Goal: Task Accomplishment & Management: Complete application form

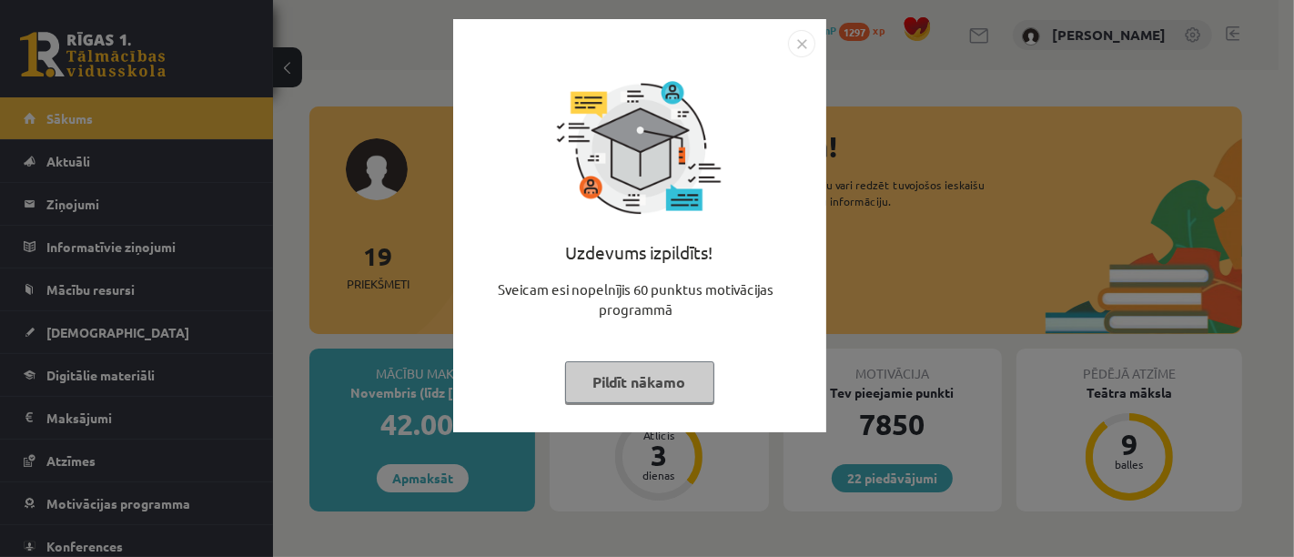
click at [616, 381] on button "Pildīt nākamo" at bounding box center [639, 382] width 149 height 42
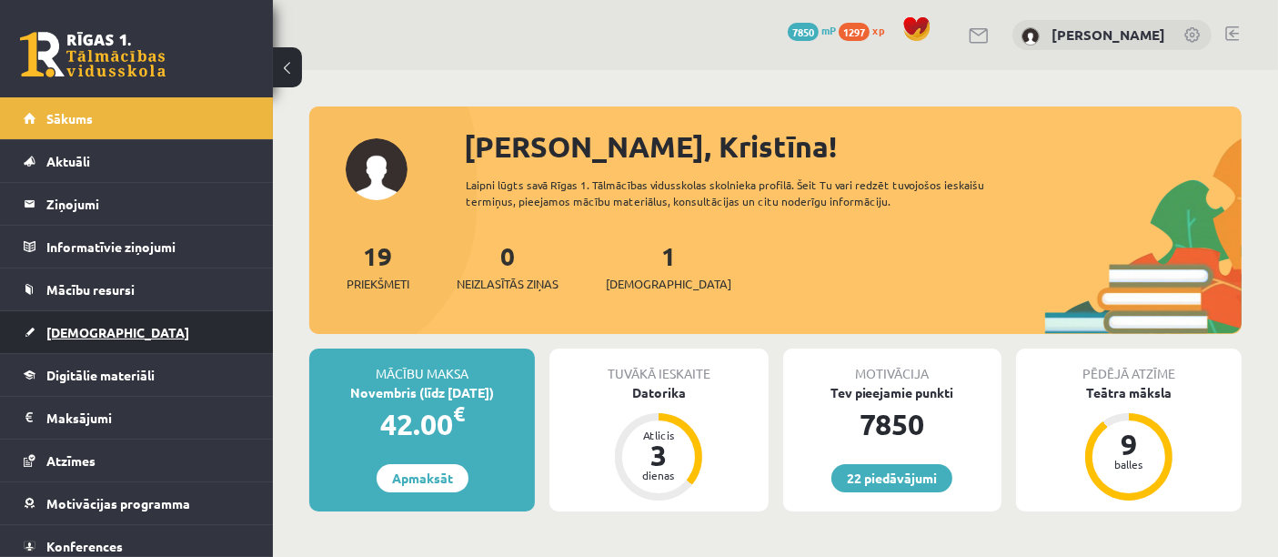
click at [136, 328] on link "[DEMOGRAPHIC_DATA]" at bounding box center [137, 332] width 227 height 42
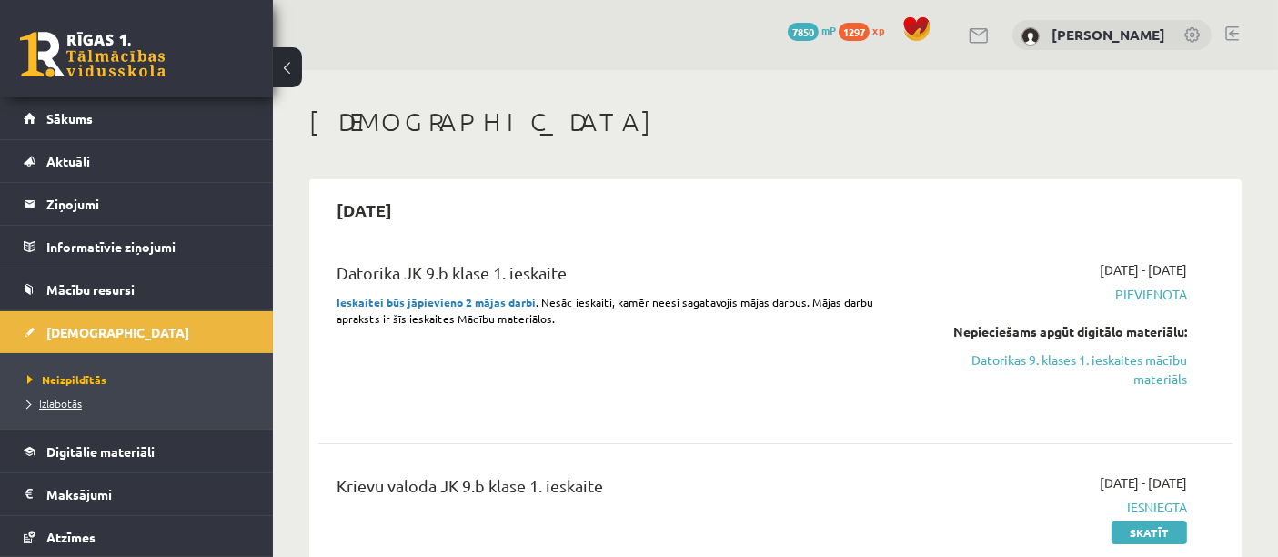
click at [65, 398] on span "Izlabotās" at bounding box center [54, 403] width 55 height 15
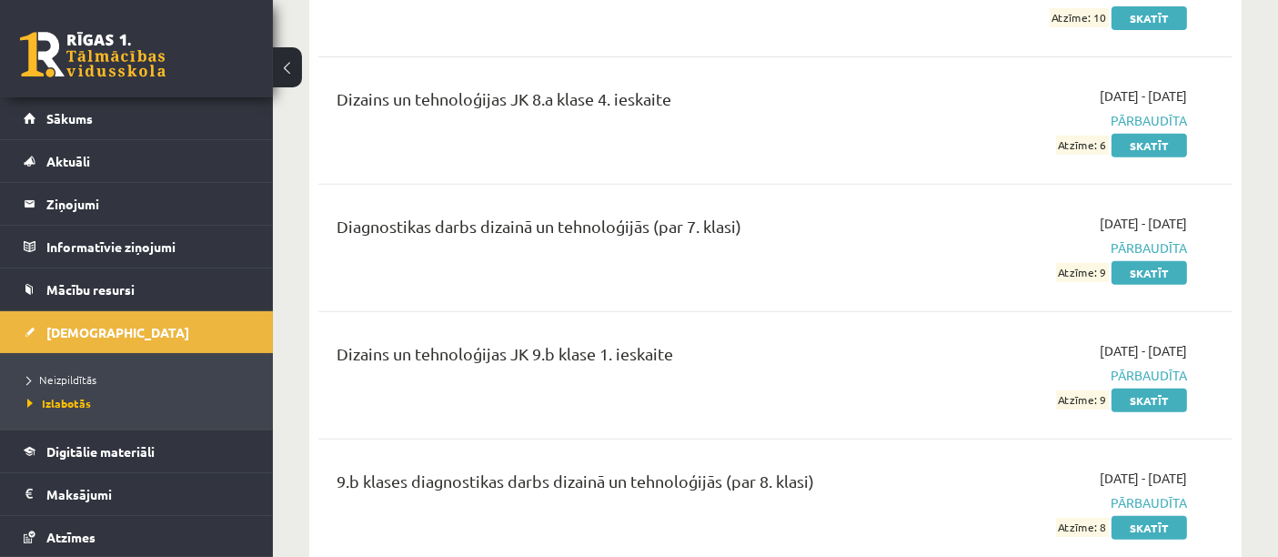
scroll to position [7638, 0]
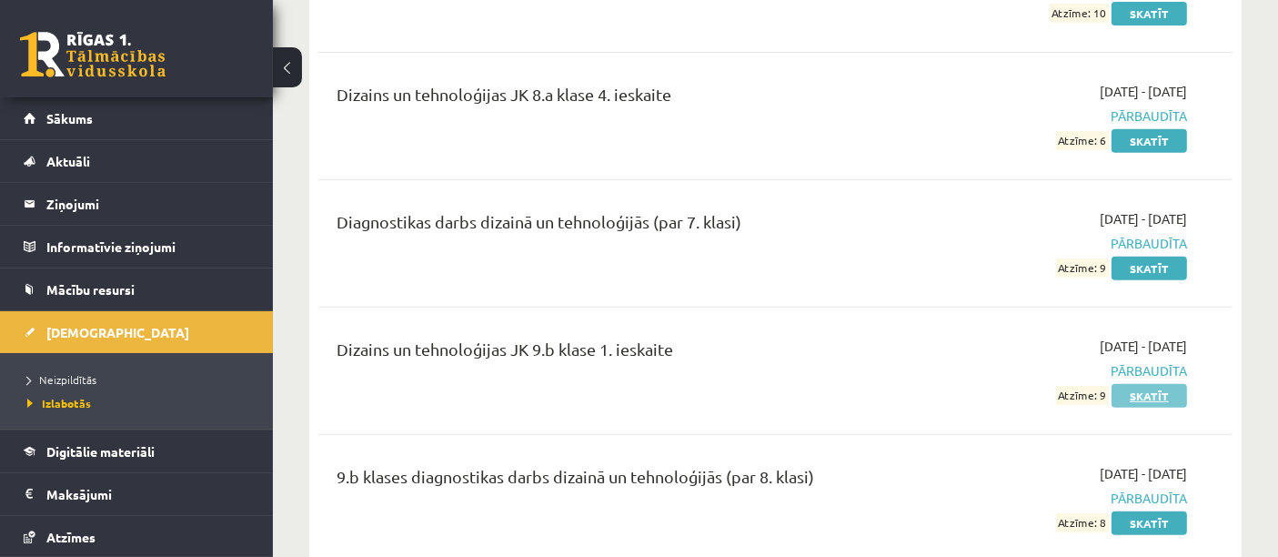
click at [1164, 396] on link "Skatīt" at bounding box center [1150, 396] width 76 height 24
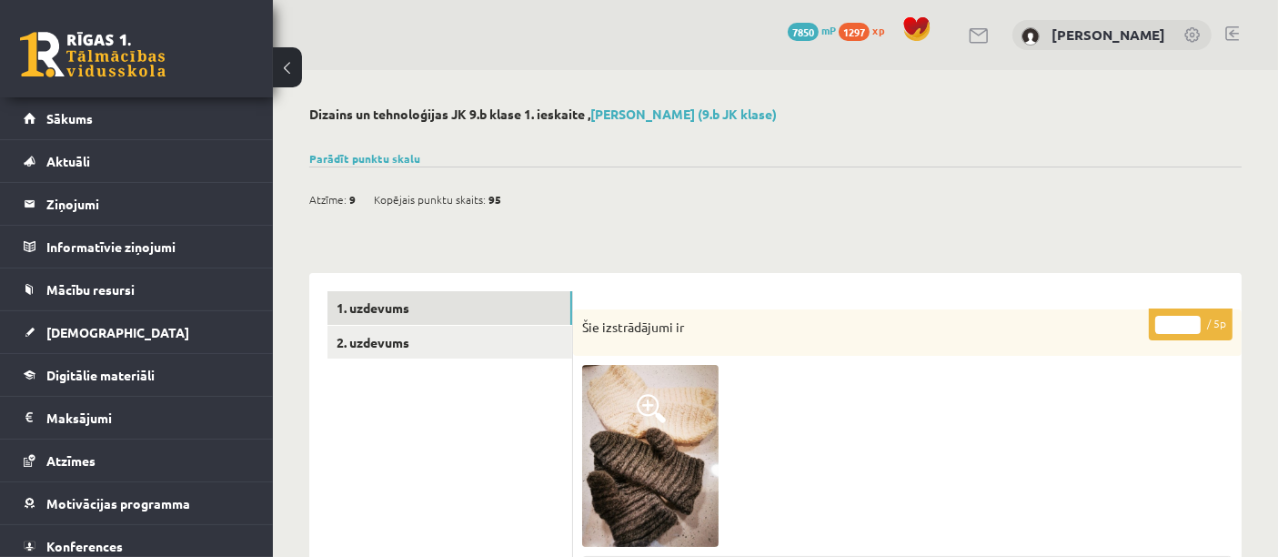
click at [479, 196] on span "Kopējais punktu skaits:" at bounding box center [430, 199] width 112 height 27
click at [393, 152] on link "Parādīt punktu skalu" at bounding box center [364, 158] width 111 height 15
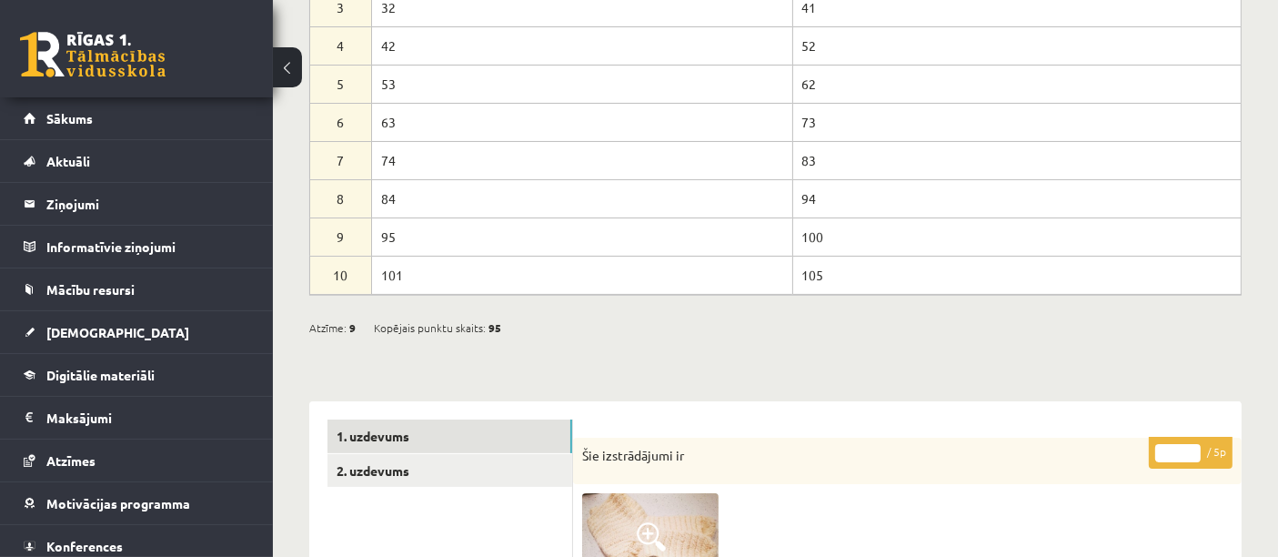
scroll to position [298, 0]
click at [506, 482] on link "2. uzdevums" at bounding box center [449, 470] width 245 height 34
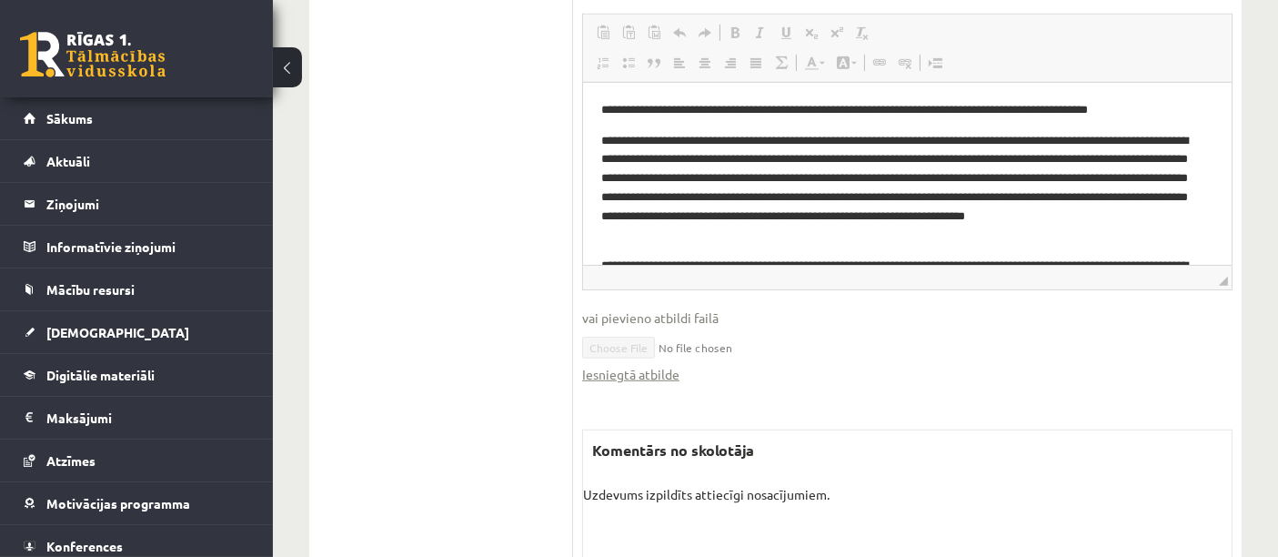
scroll to position [1258, 0]
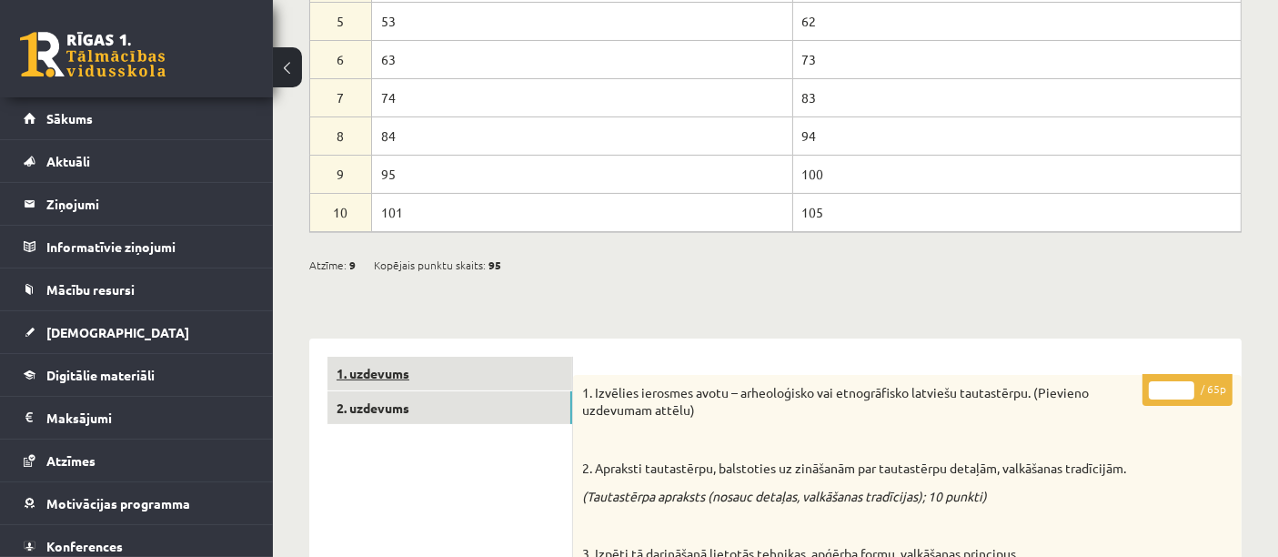
click at [356, 358] on link "1. uzdevums" at bounding box center [449, 374] width 245 height 34
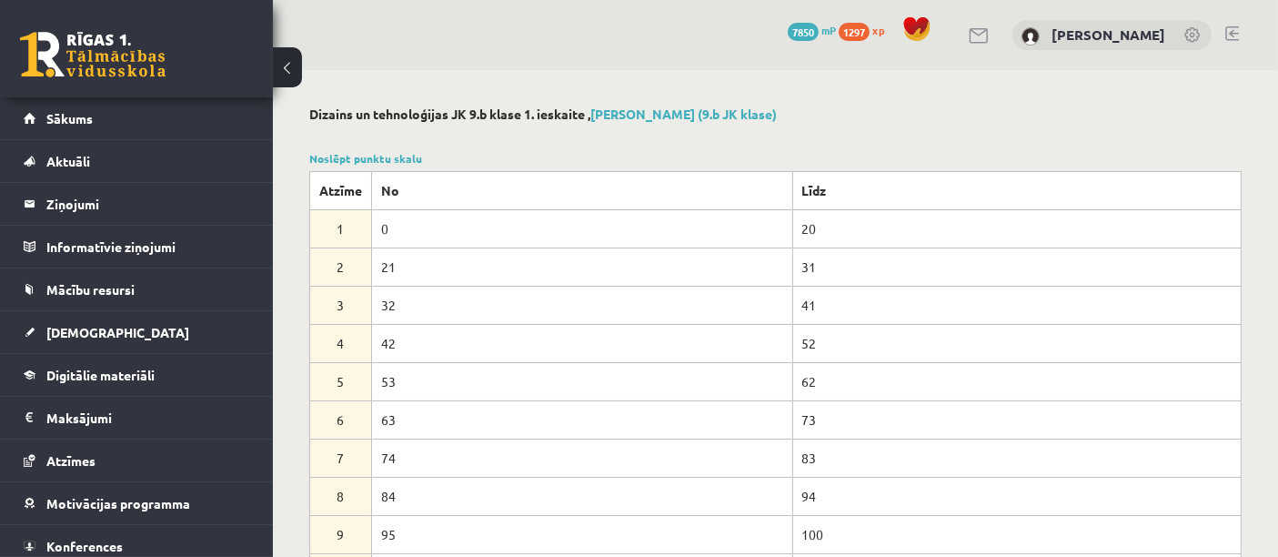
scroll to position [0, 0]
click at [101, 118] on link "Sākums" at bounding box center [137, 118] width 227 height 42
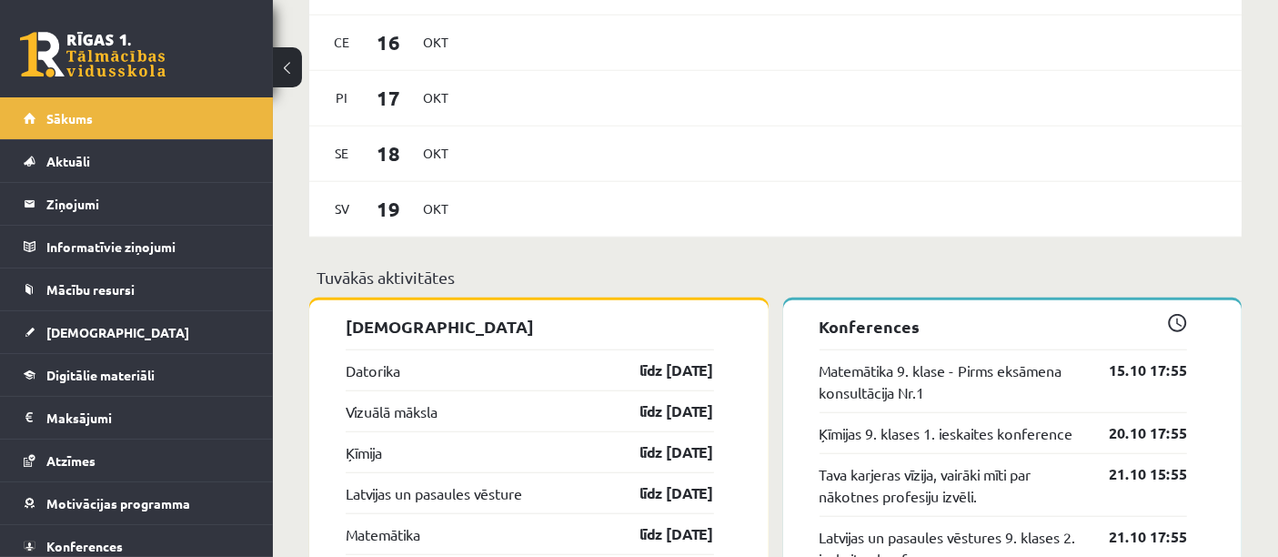
scroll to position [1557, 0]
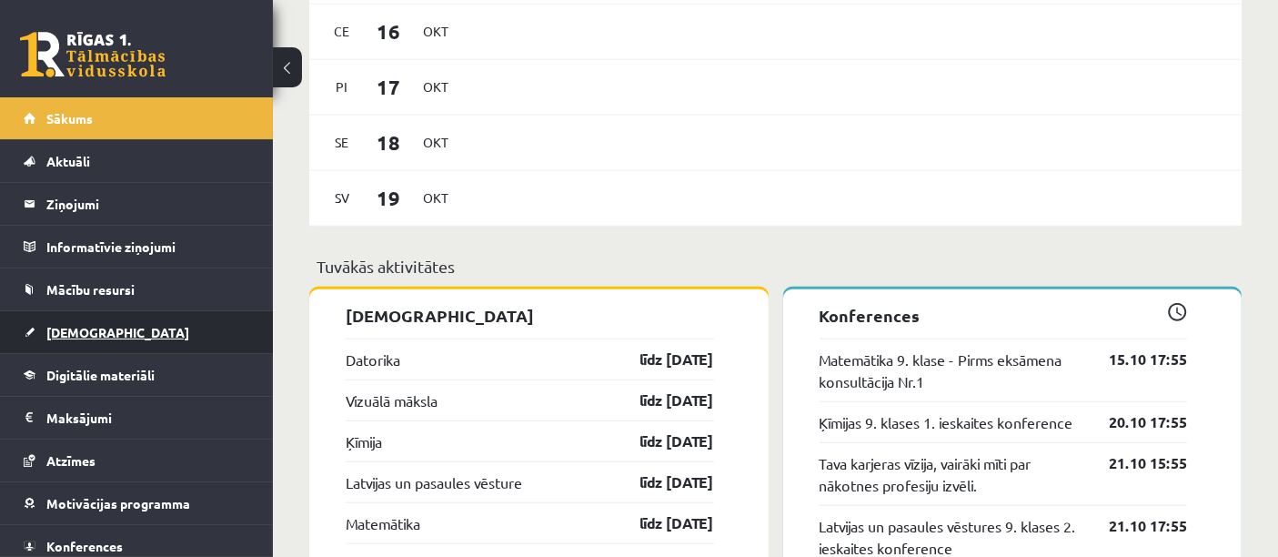
click at [160, 327] on link "[DEMOGRAPHIC_DATA]" at bounding box center [137, 332] width 227 height 42
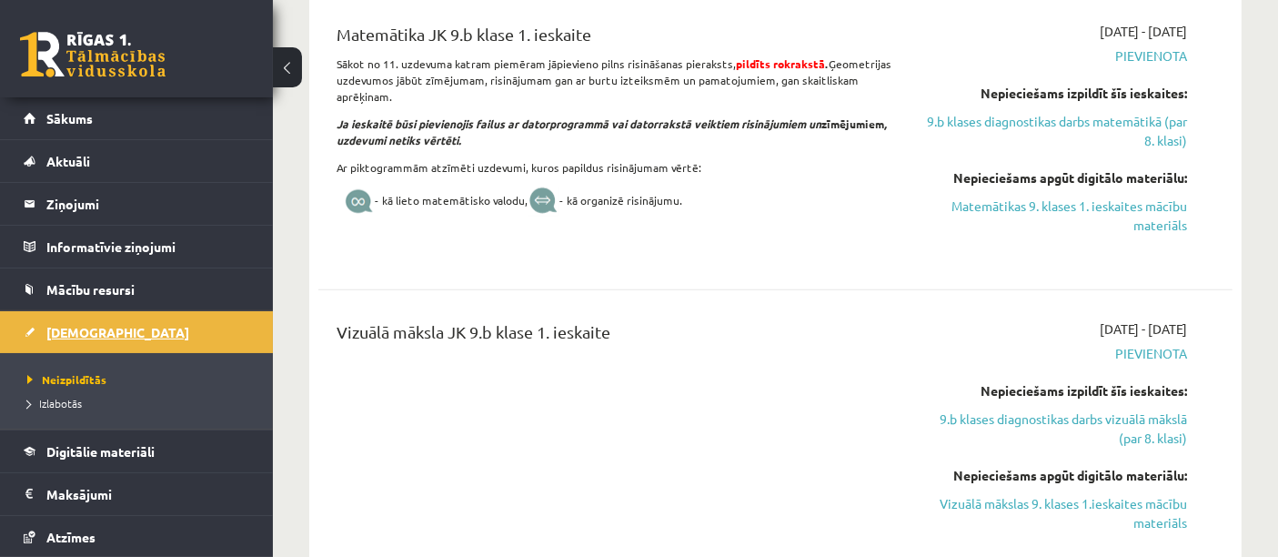
click at [139, 334] on link "[DEMOGRAPHIC_DATA]" at bounding box center [137, 332] width 227 height 42
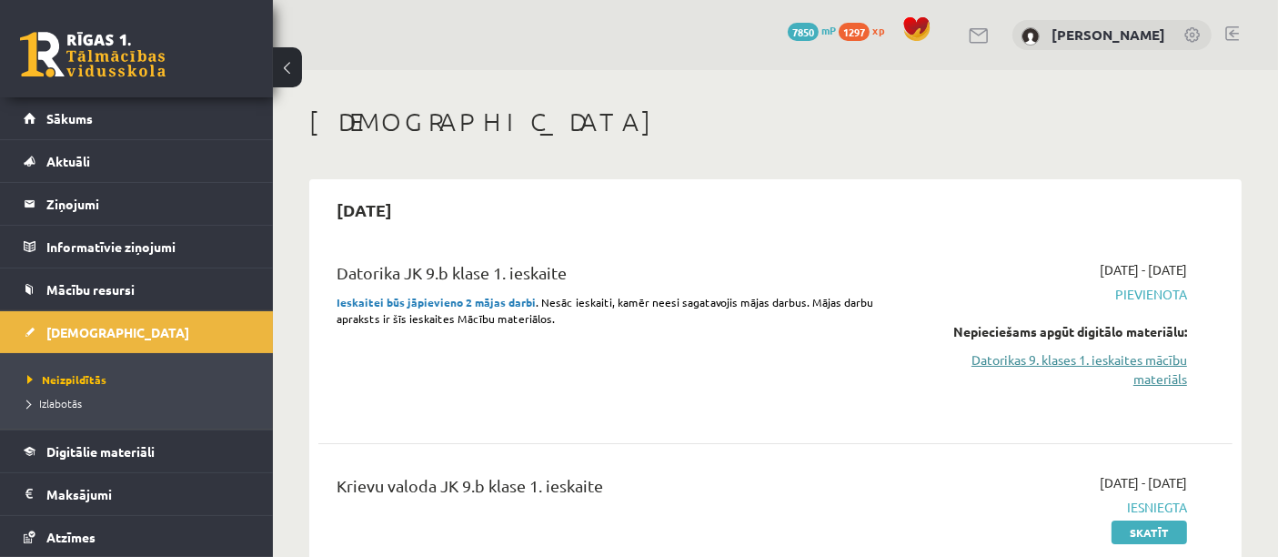
click at [1029, 365] on link "Datorikas 9. klases 1. ieskaites mācību materiāls" at bounding box center [1055, 369] width 266 height 38
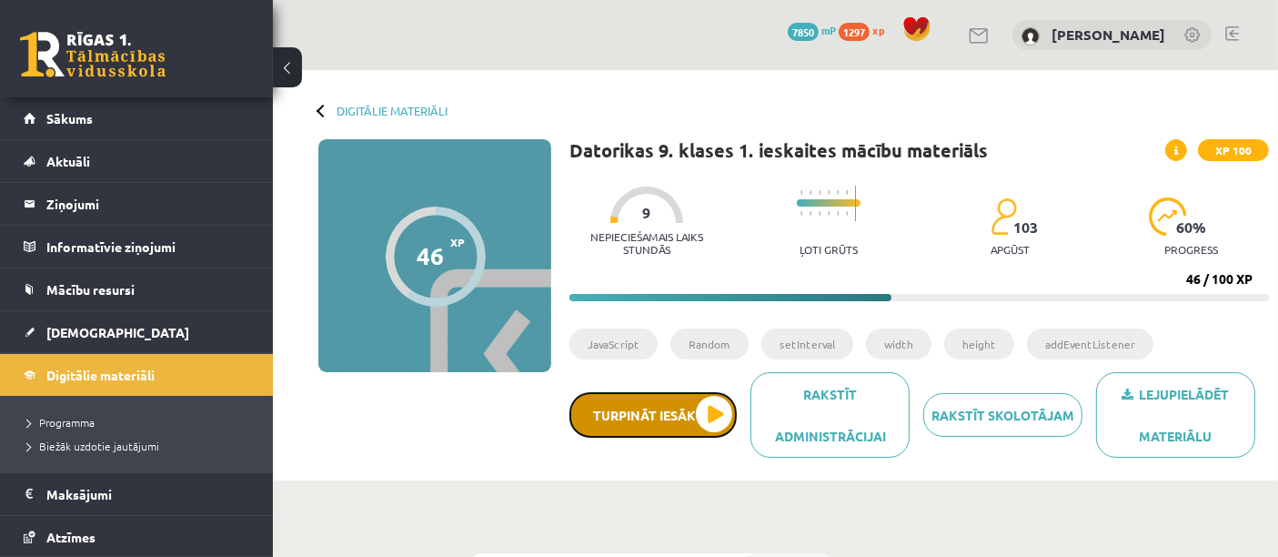
click at [690, 410] on button "Turpināt iesākto" at bounding box center [652, 414] width 167 height 45
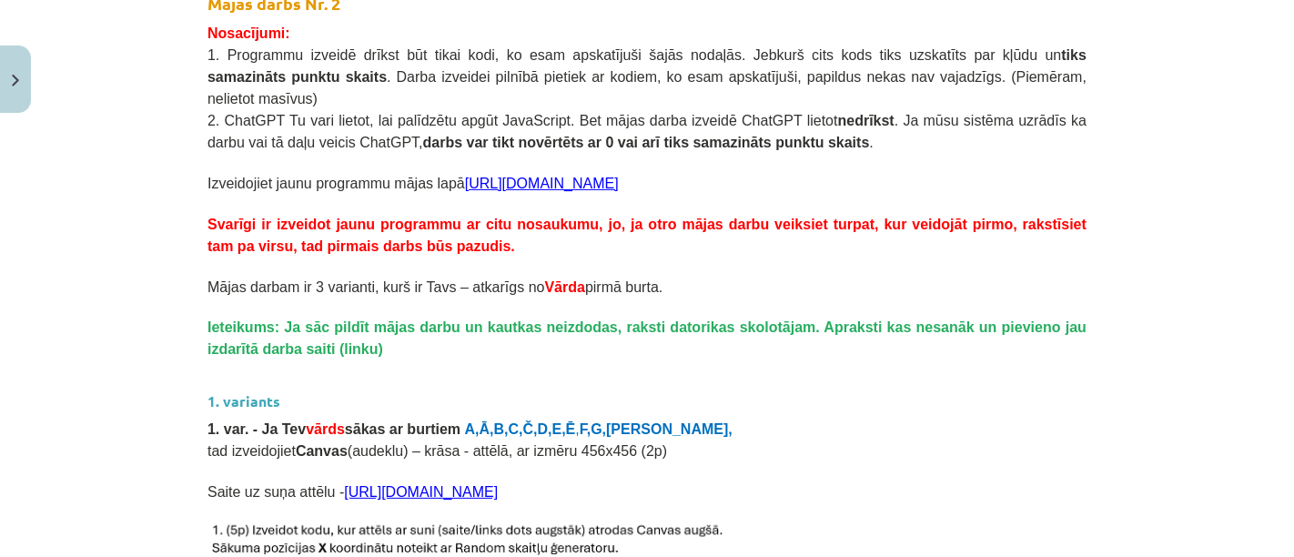
scroll to position [344, 0]
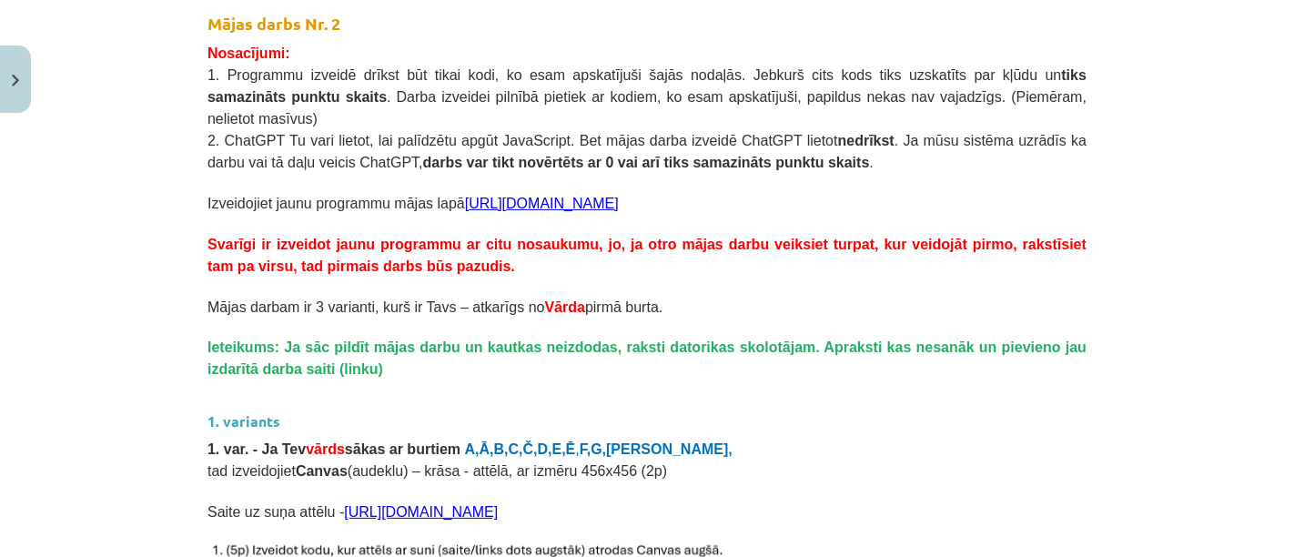
click at [496, 196] on link "[URL][DOMAIN_NAME]" at bounding box center [542, 203] width 154 height 15
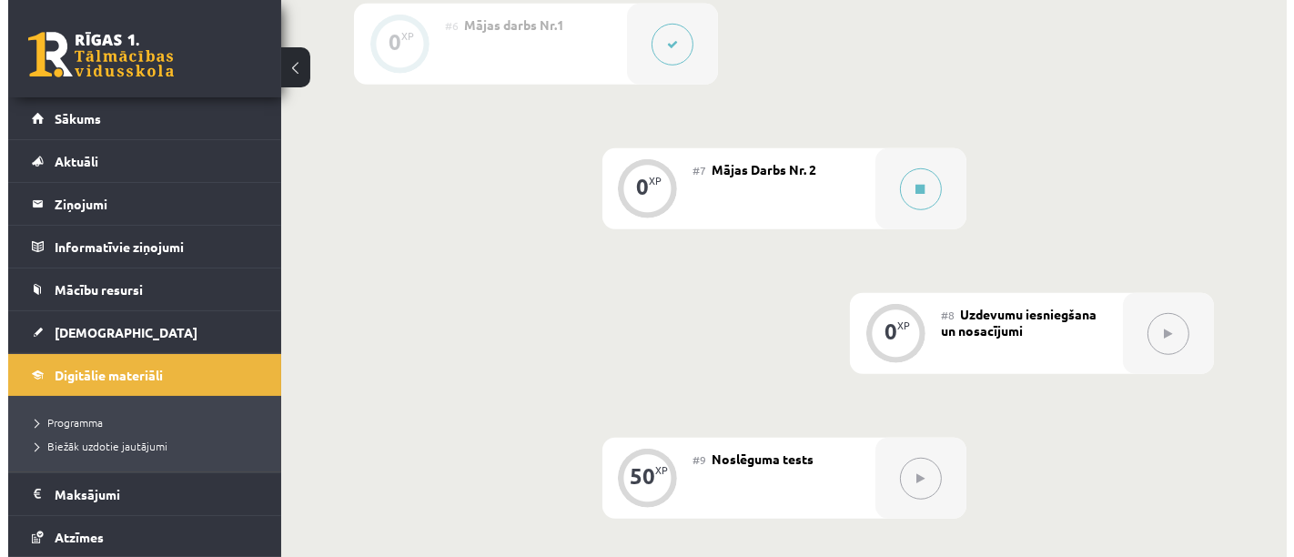
scroll to position [1274, 0]
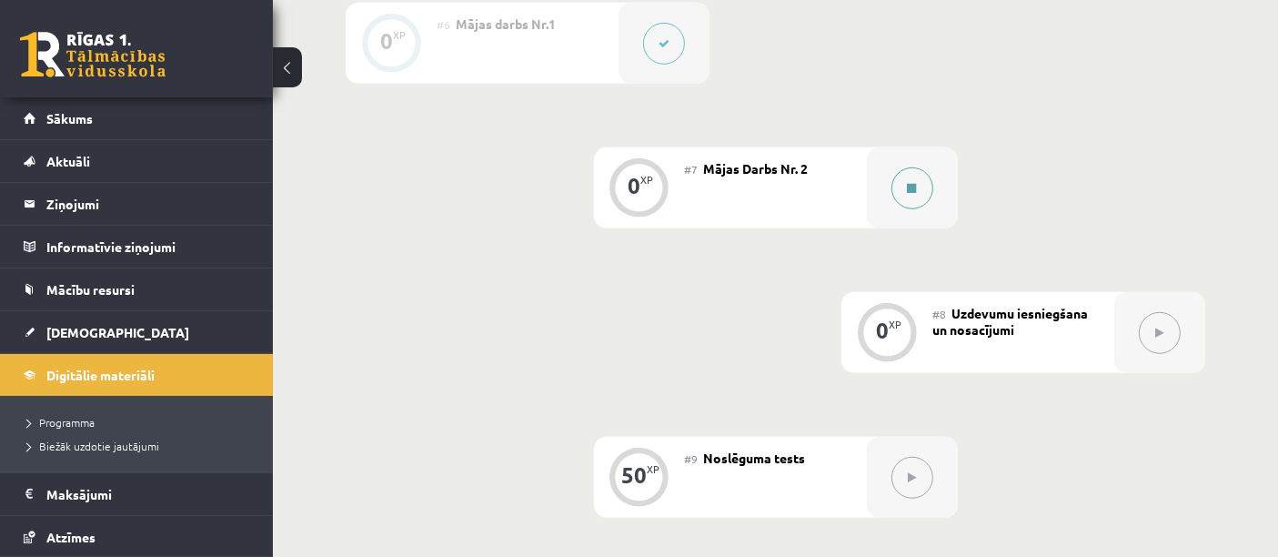
click at [912, 186] on icon at bounding box center [912, 188] width 9 height 11
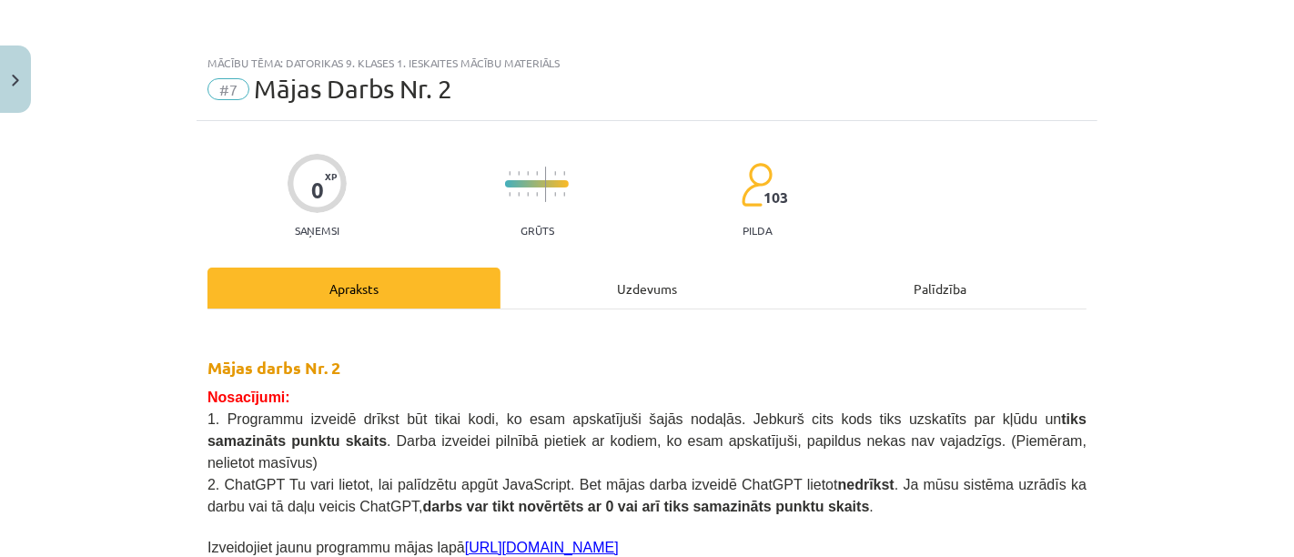
click at [615, 284] on div "Uzdevums" at bounding box center [646, 287] width 293 height 41
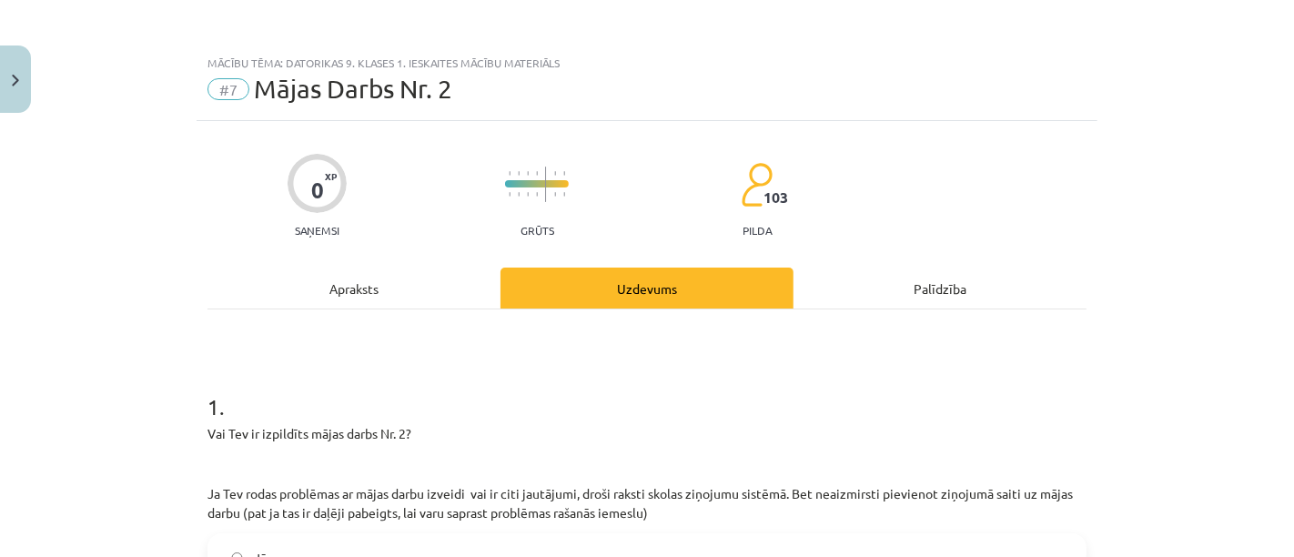
scroll to position [45, 0]
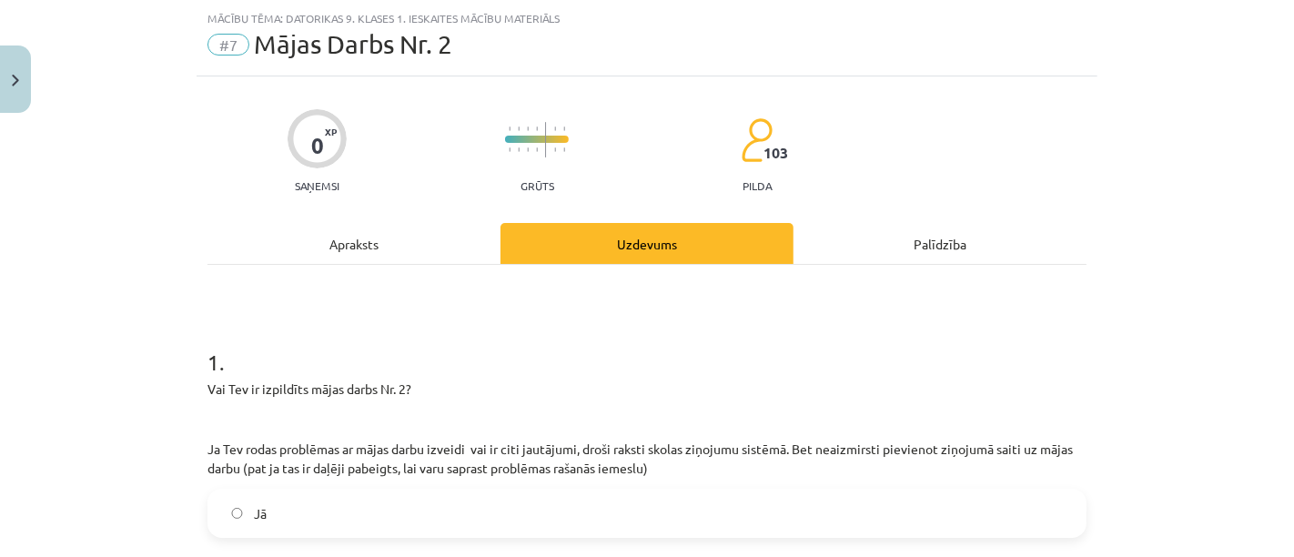
click at [342, 513] on label "Jā" at bounding box center [646, 512] width 875 height 45
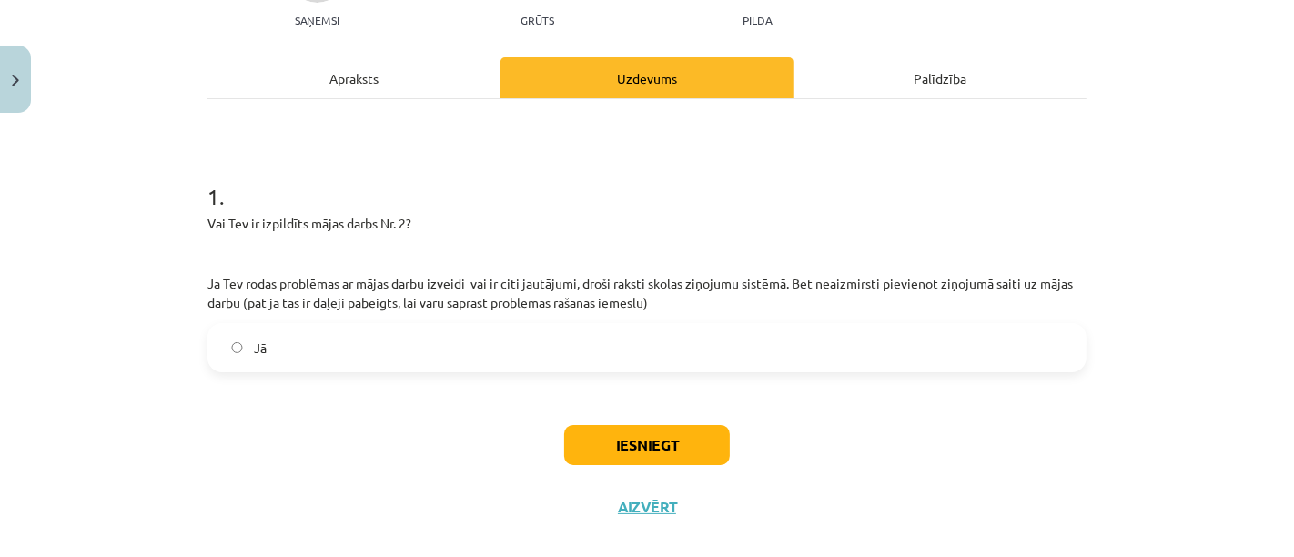
scroll to position [235, 0]
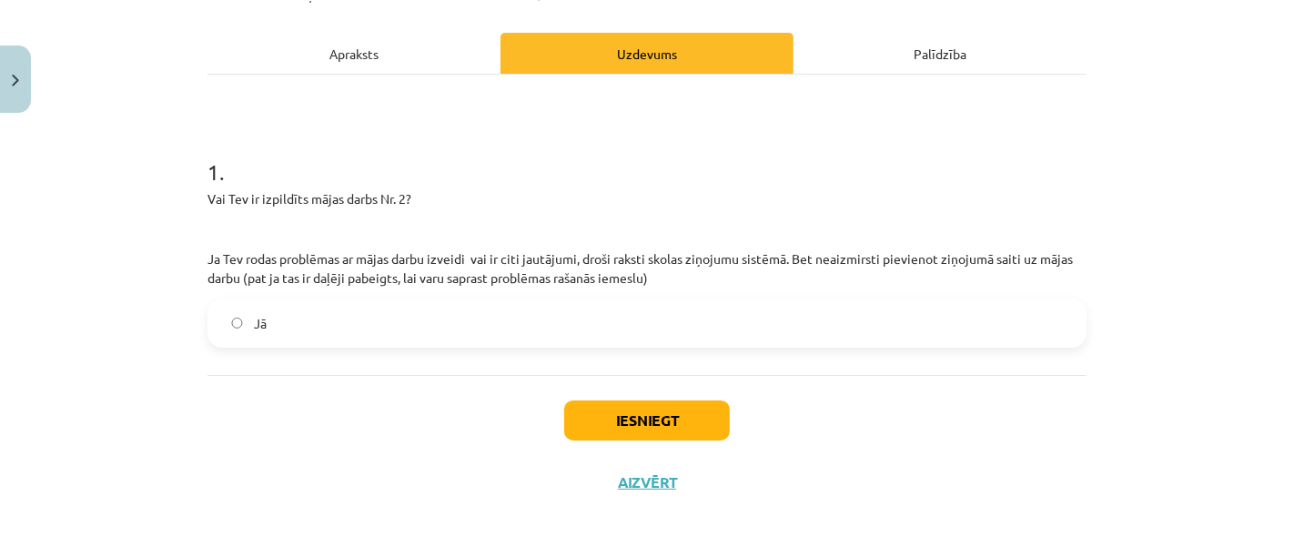
click at [676, 400] on button "Iesniegt" at bounding box center [647, 420] width 166 height 40
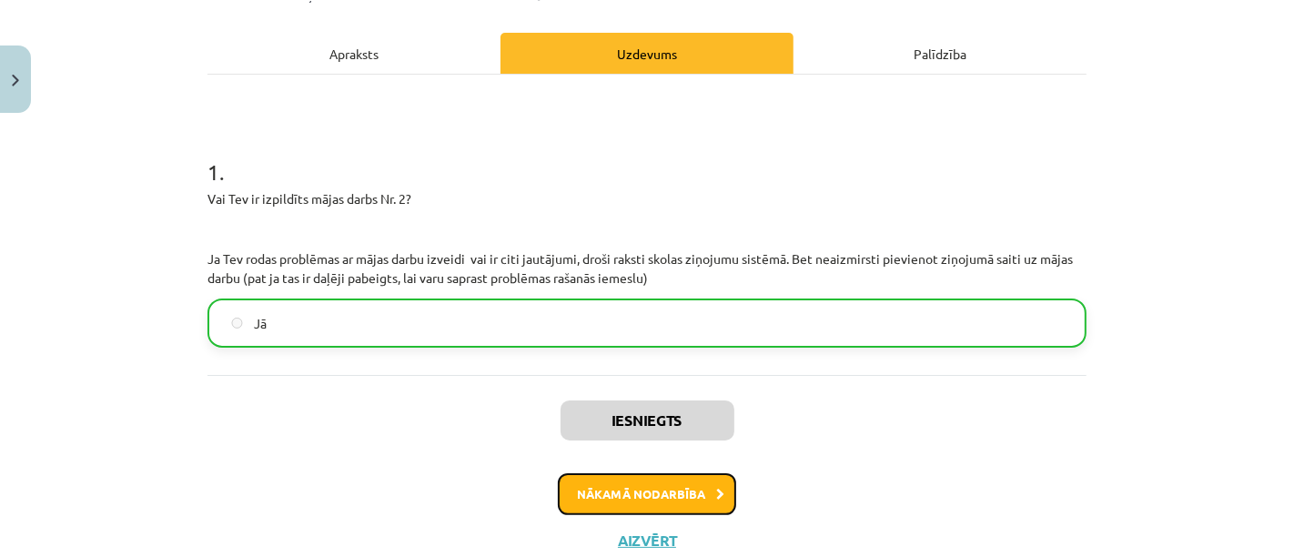
click at [630, 501] on button "Nākamā nodarbība" at bounding box center [647, 494] width 178 height 42
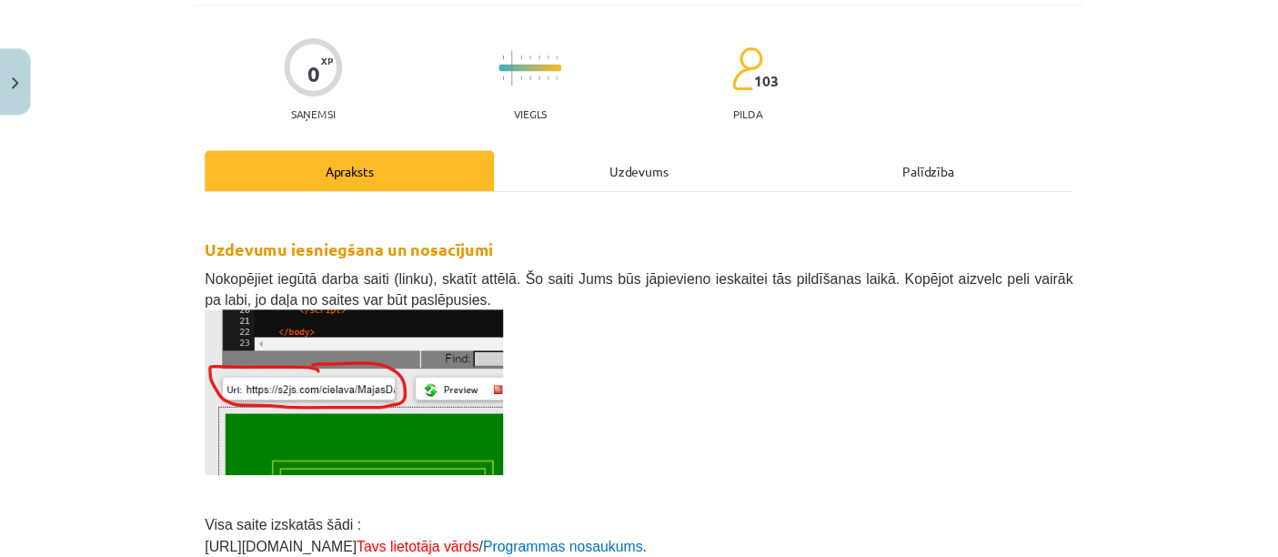
scroll to position [194, 0]
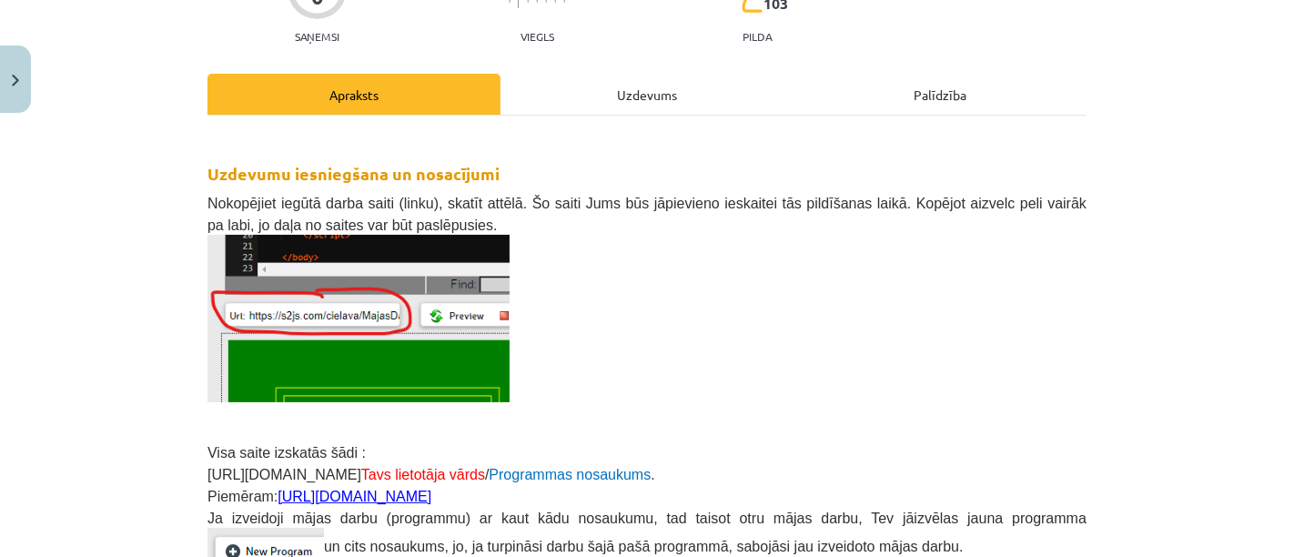
click at [15, 80] on img "Close" at bounding box center [15, 81] width 7 height 12
click at [186, 134] on div "Mācību tēma: Datorikas 9. klases 1. ieskaites mācību materiāls #8 Uzdevumu iesn…" at bounding box center [647, 278] width 1294 height 557
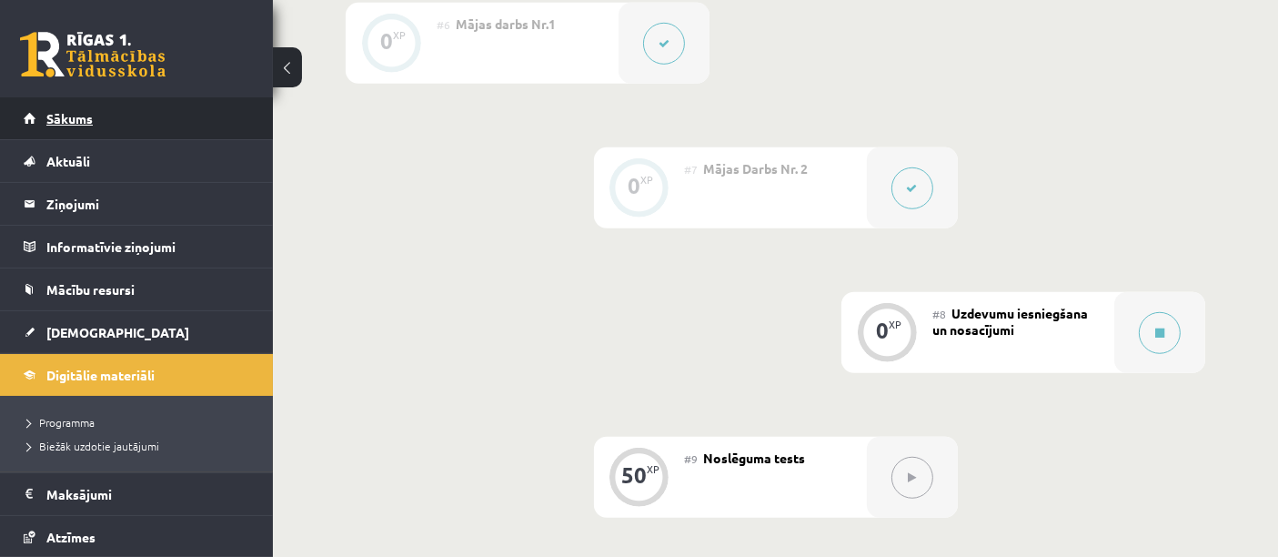
click at [168, 116] on link "Sākums" at bounding box center [137, 118] width 227 height 42
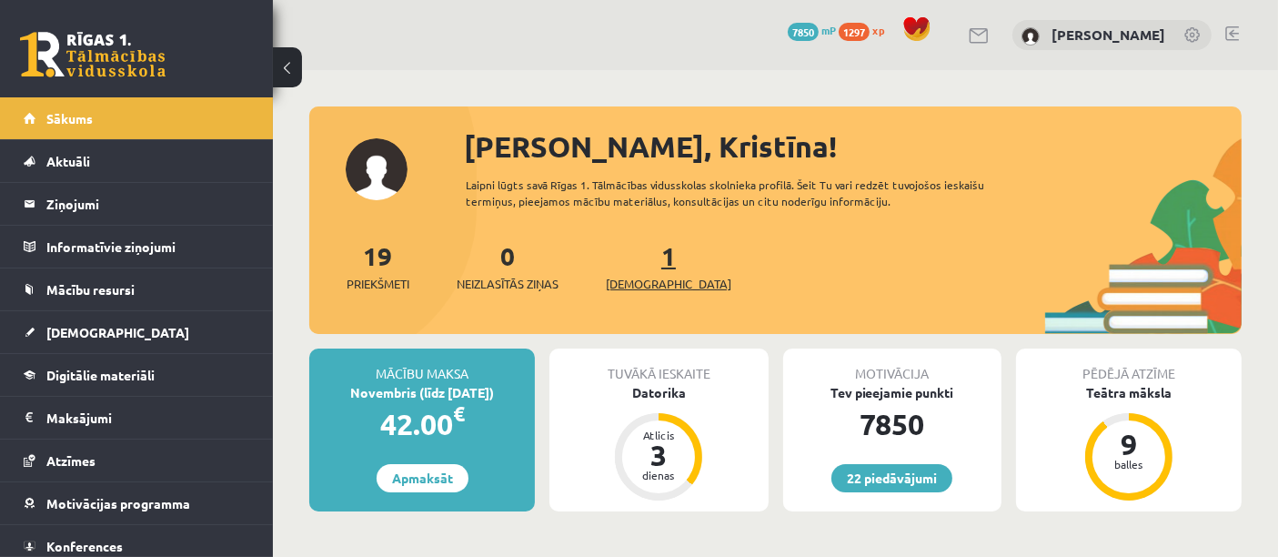
click at [653, 278] on span "[DEMOGRAPHIC_DATA]" at bounding box center [669, 284] width 126 height 18
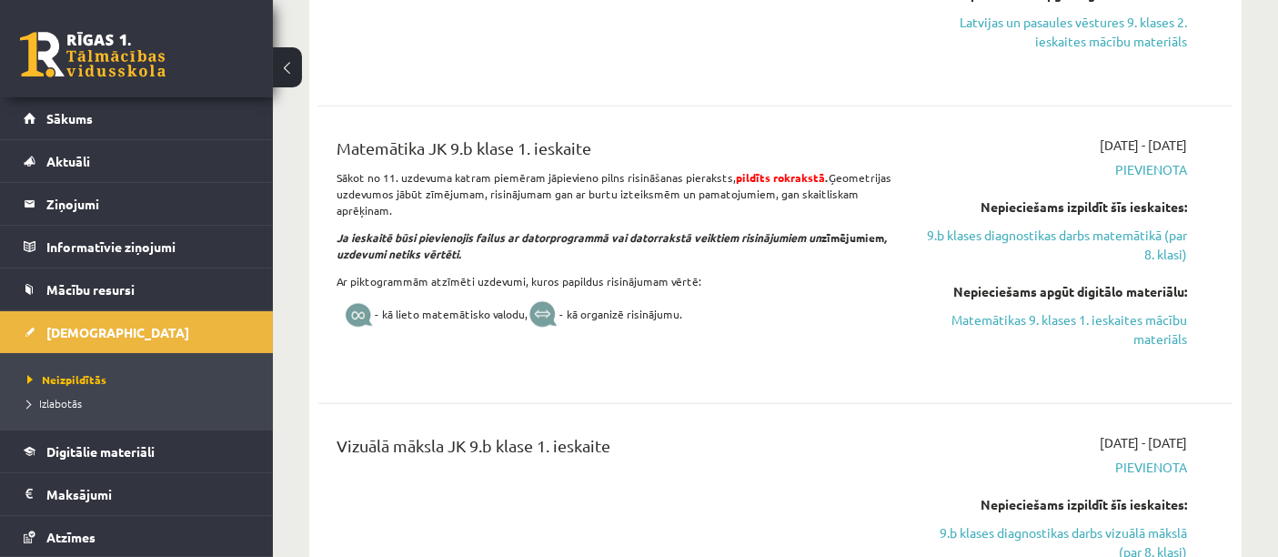
scroll to position [1484, 0]
